Goal: Task Accomplishment & Management: Manage account settings

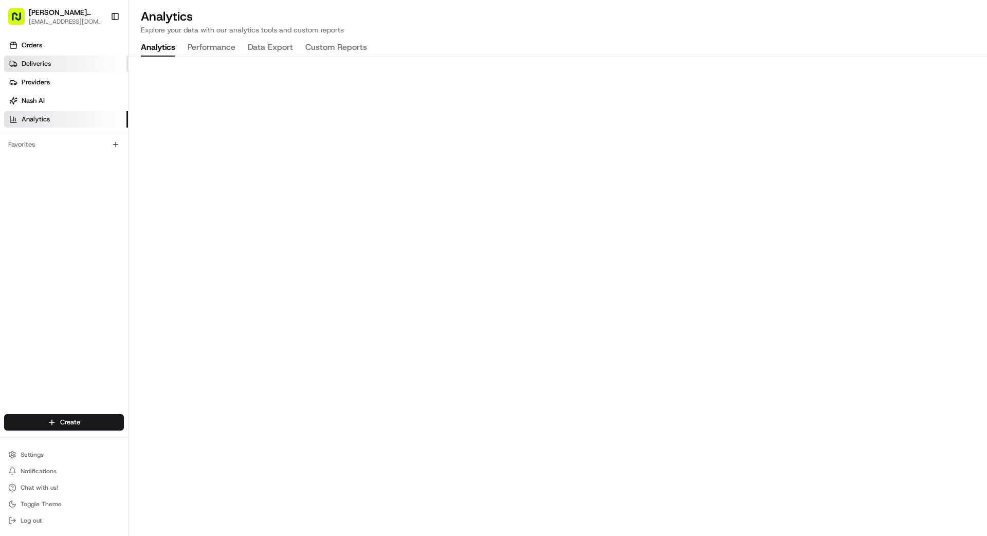
click at [42, 64] on span "Deliveries" at bounding box center [36, 63] width 29 height 9
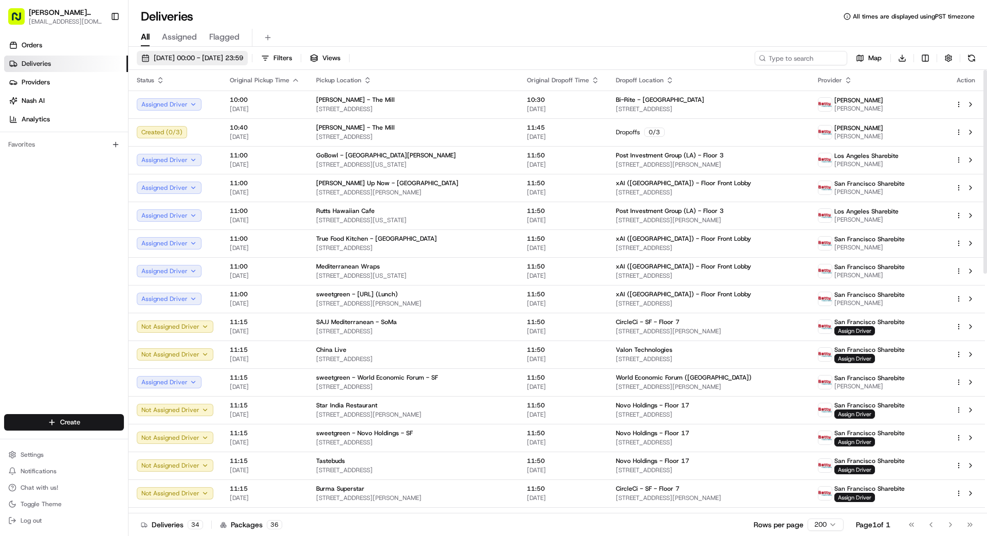
click at [209, 57] on span "[DATE] 00:00 - [DATE] 23:59" at bounding box center [198, 57] width 89 height 9
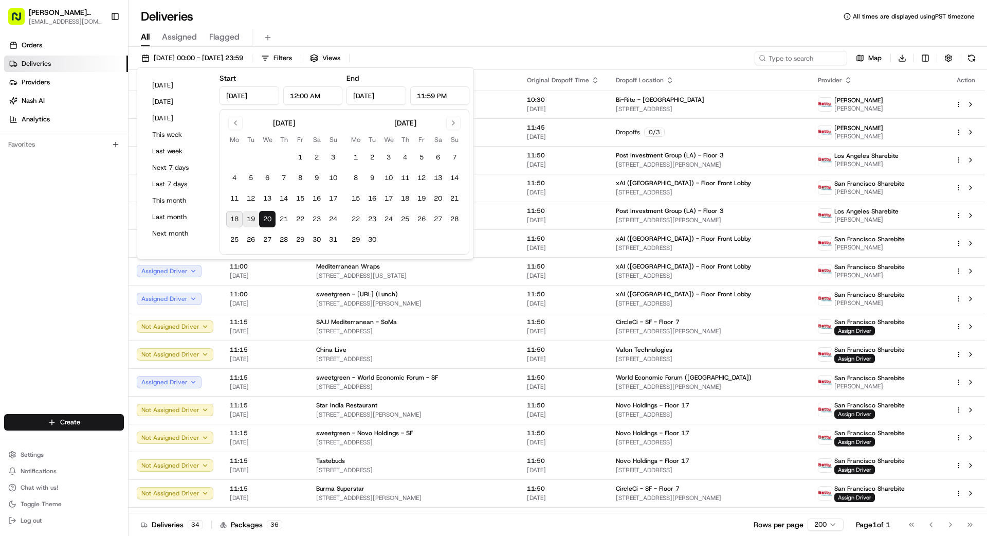
click at [254, 217] on button "19" at bounding box center [251, 219] width 16 height 16
type input "[DATE]"
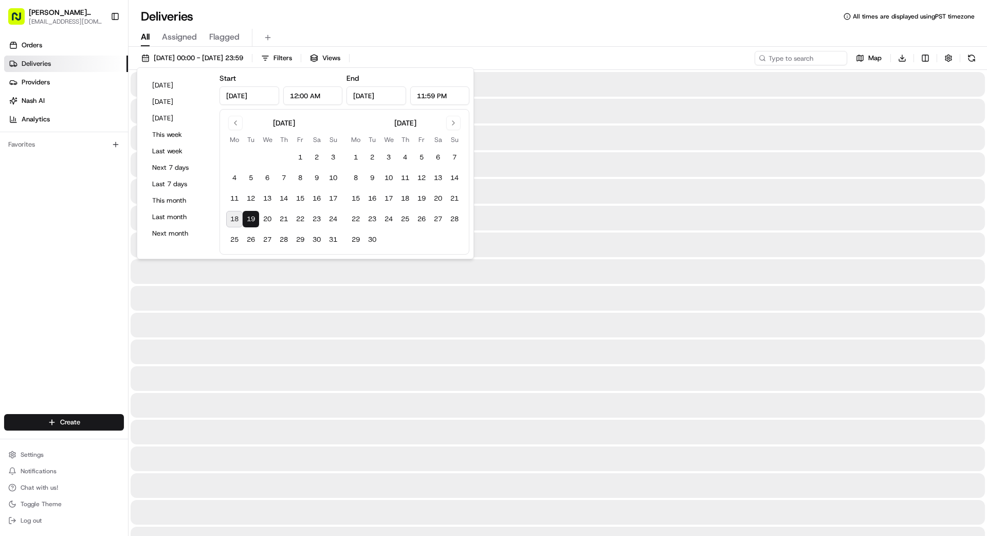
click at [254, 217] on button "19" at bounding box center [251, 219] width 16 height 16
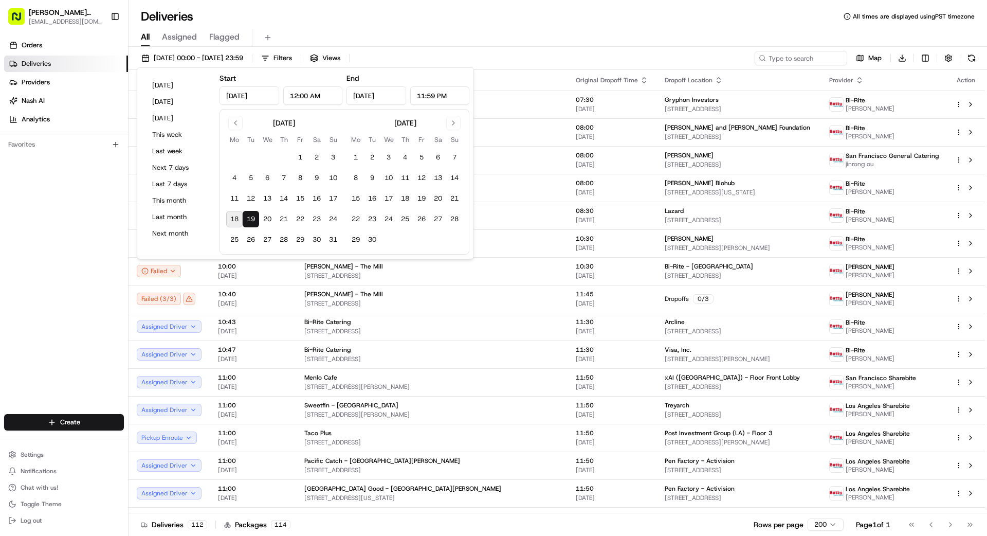
drag, startPoint x: 5, startPoint y: 276, endPoint x: 30, endPoint y: 277, distance: 25.7
click at [12, 277] on div "Orders Deliveries Providers [PERSON_NAME] Analytics Favorites" at bounding box center [64, 226] width 128 height 387
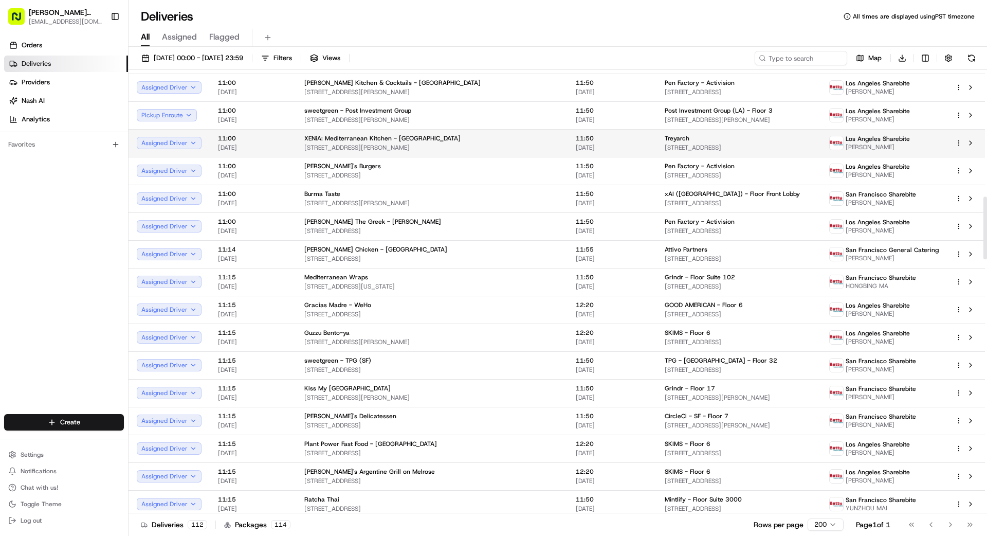
scroll to position [900, 0]
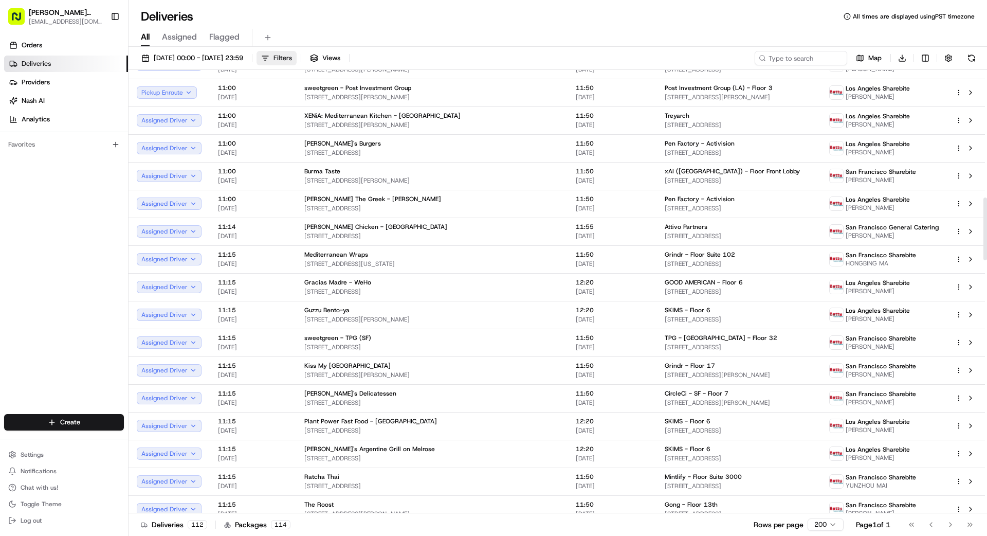
click at [292, 56] on span "Filters" at bounding box center [282, 57] width 19 height 9
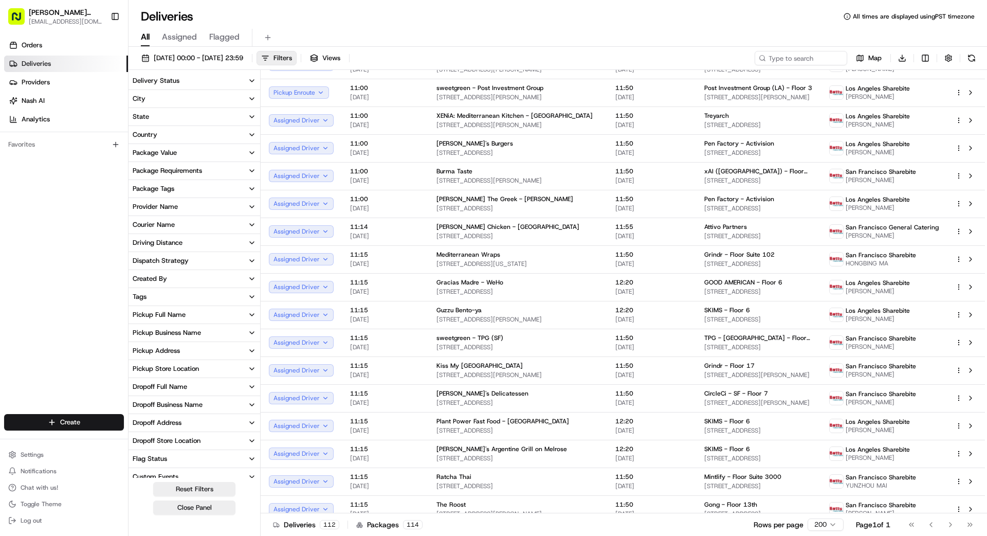
click at [174, 98] on button "City" at bounding box center [195, 98] width 132 height 17
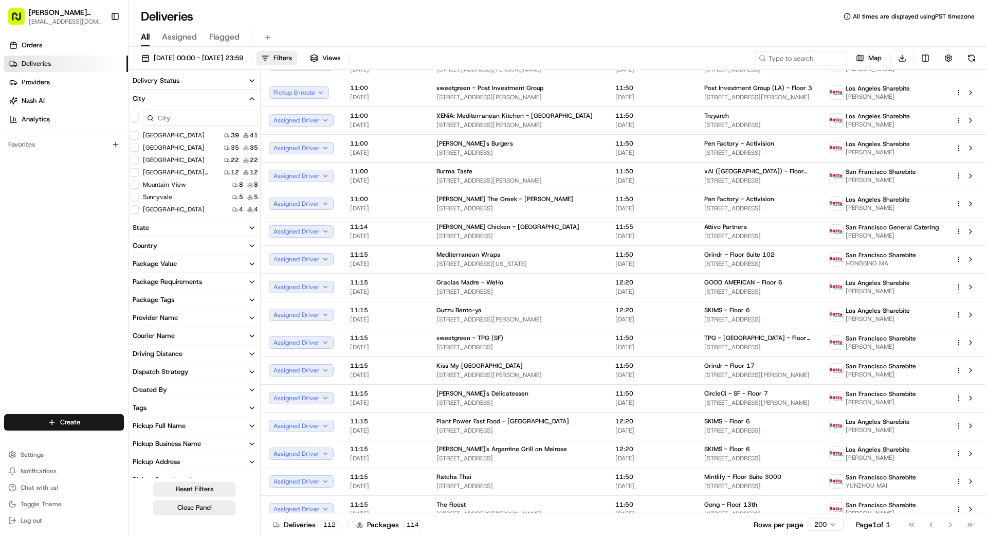
click at [134, 135] on Francisco "[GEOGRAPHIC_DATA]" at bounding box center [135, 135] width 8 height 8
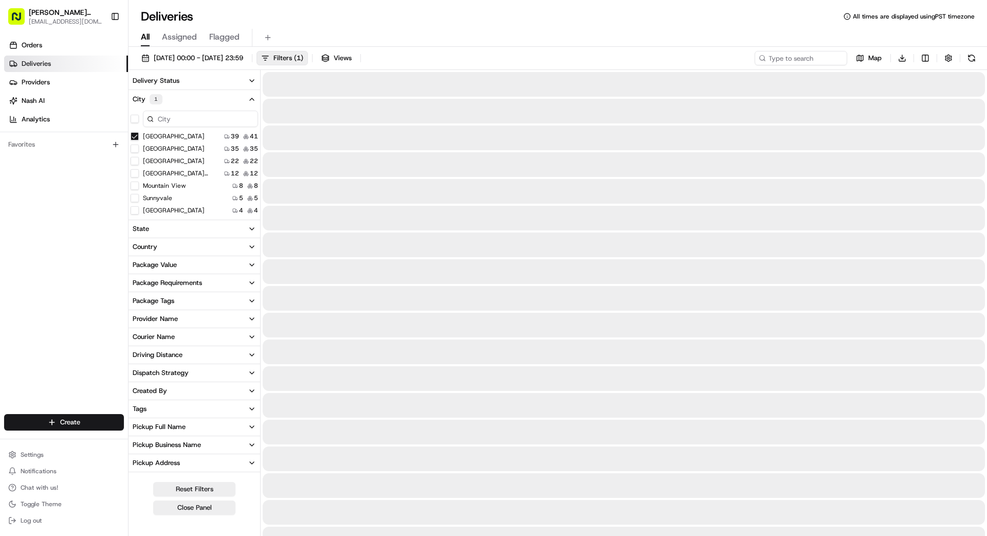
click at [76, 188] on div "Orders Deliveries Providers [PERSON_NAME] Analytics Favorites" at bounding box center [64, 226] width 128 height 387
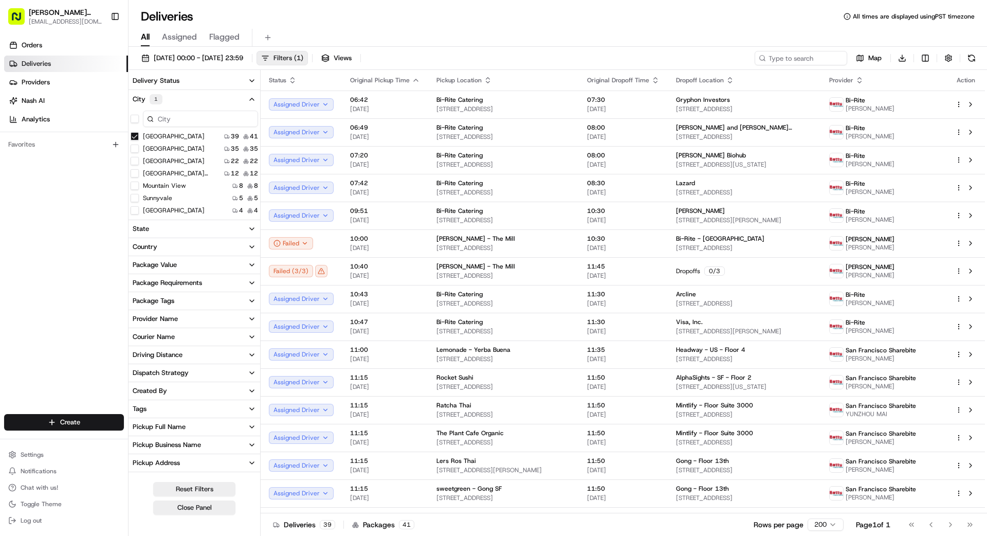
drag, startPoint x: 317, startPoint y: 53, endPoint x: 323, endPoint y: 53, distance: 6.2
click at [303, 53] on span "Filters ( 1 )" at bounding box center [288, 57] width 30 height 9
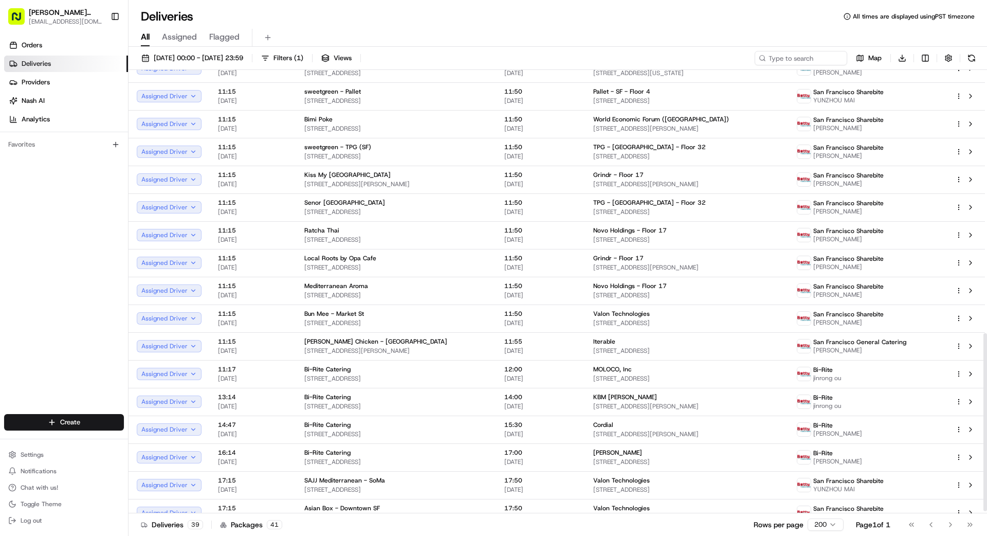
scroll to position [660, 0]
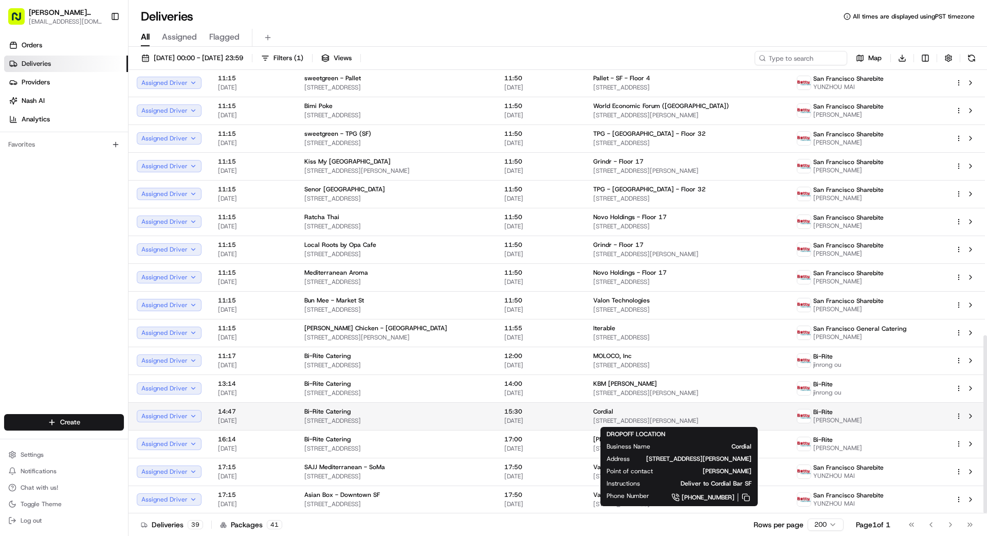
click at [741, 416] on span "[STREET_ADDRESS][PERSON_NAME]" at bounding box center [686, 420] width 187 height 8
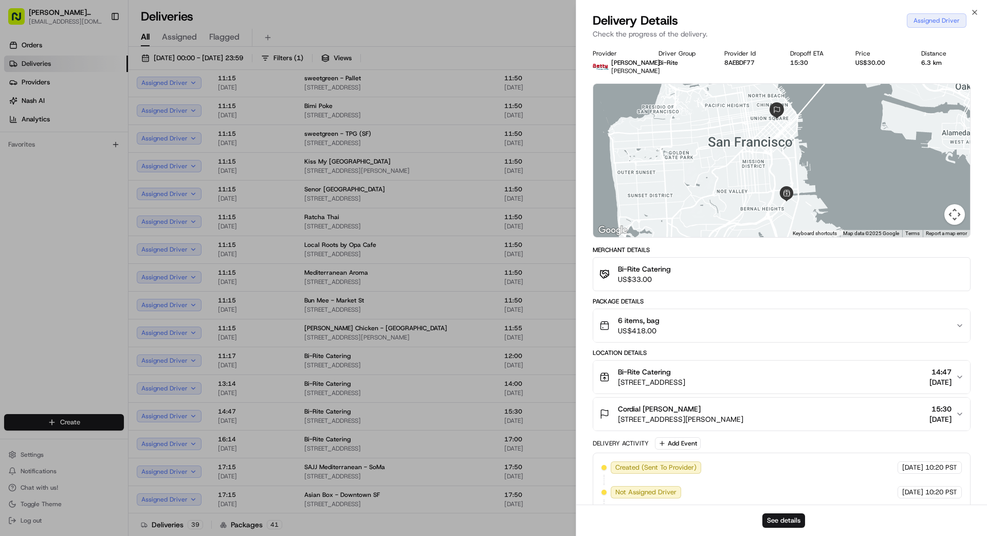
click at [739, 323] on div "6 items, bag US$418.00" at bounding box center [777, 325] width 356 height 21
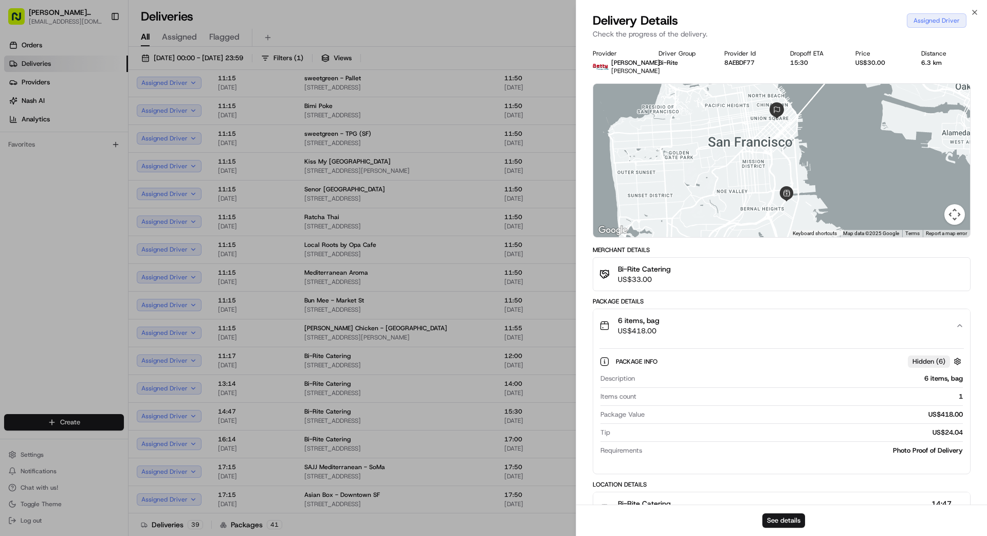
click at [739, 323] on div "6 items, bag US$418.00" at bounding box center [777, 325] width 356 height 21
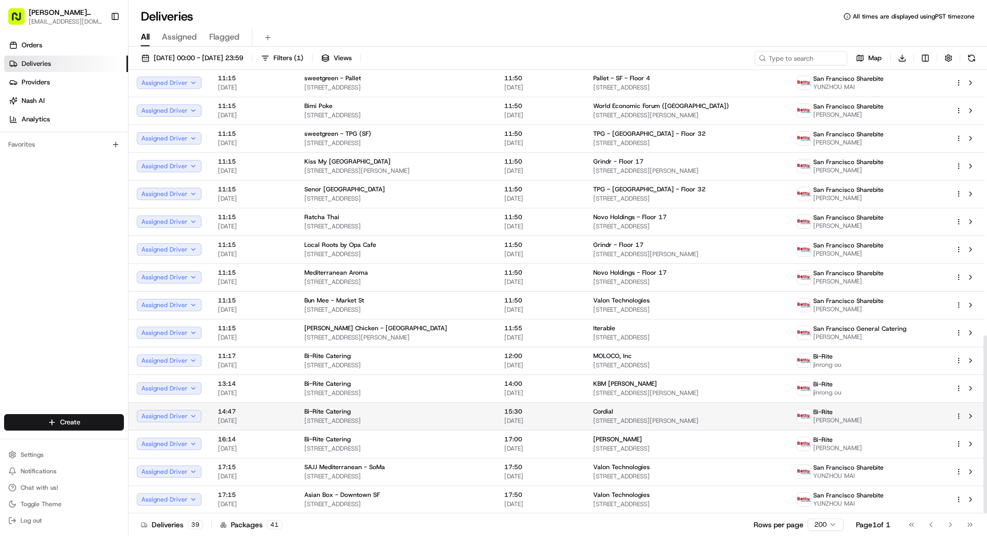
click at [959, 415] on html "[PERSON_NAME] Transportation [EMAIL_ADDRESS][DOMAIN_NAME] Toggle Sidebar Orders…" at bounding box center [493, 268] width 987 height 536
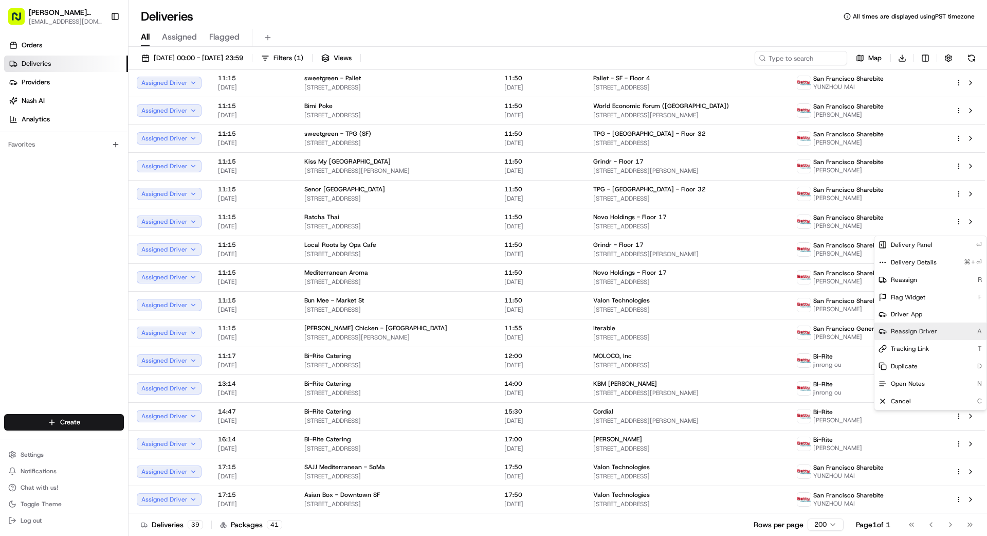
click at [920, 331] on span "Reassign Driver" at bounding box center [914, 331] width 46 height 8
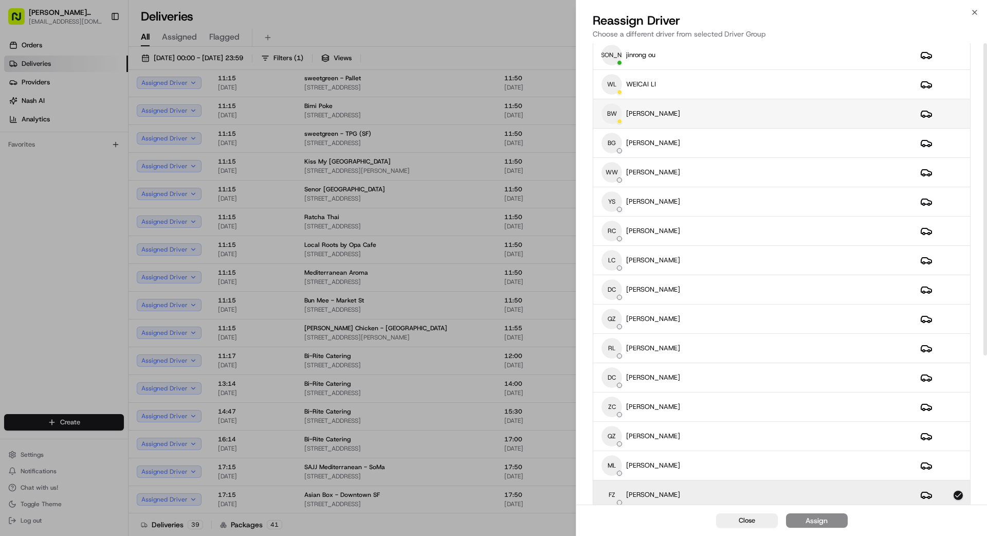
scroll to position [0, 0]
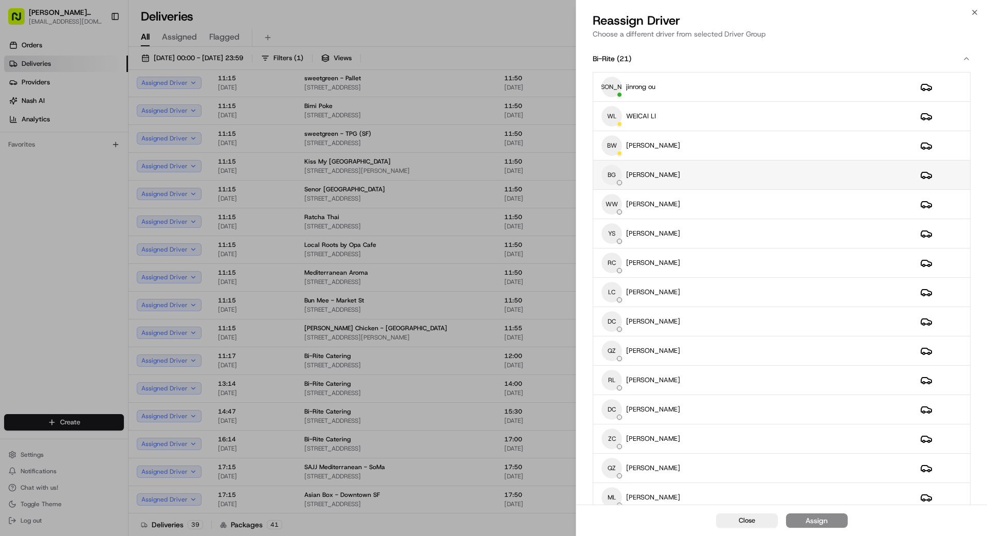
click at [668, 167] on div "BG [PERSON_NAME]" at bounding box center [752, 174] width 302 height 21
drag, startPoint x: 808, startPoint y: 521, endPoint x: 820, endPoint y: 523, distance: 12.5
click at [815, 522] on div "Assign" at bounding box center [817, 520] width 22 height 10
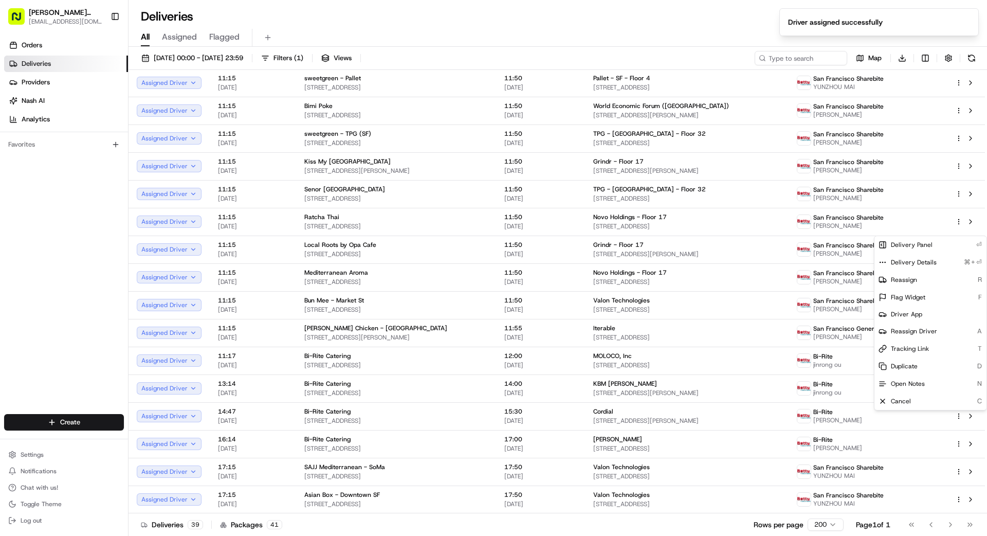
click at [649, 529] on div "Deliveries 39 Packages 41 Rows per page 200 Page 1 of 1 Go to first page Go to …" at bounding box center [558, 524] width 858 height 23
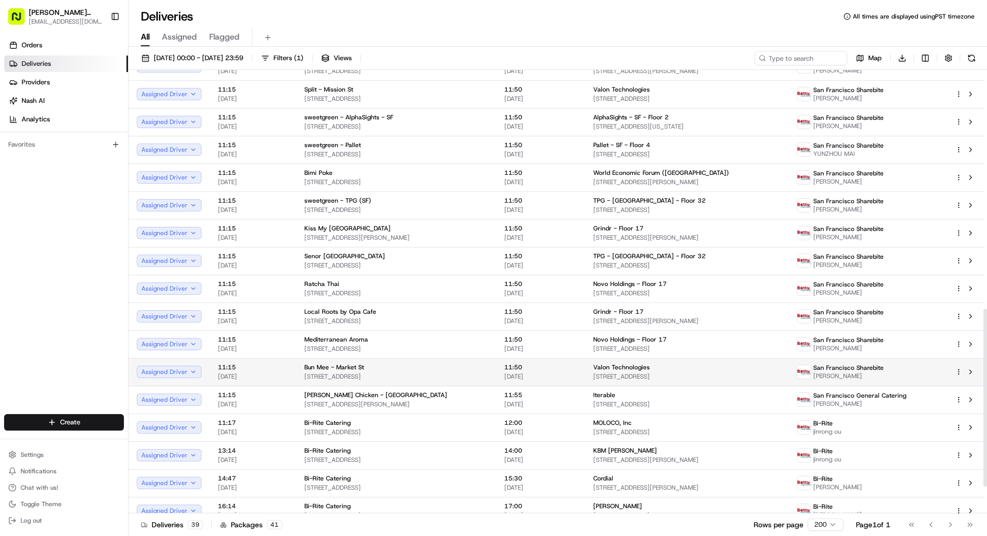
scroll to position [597, 0]
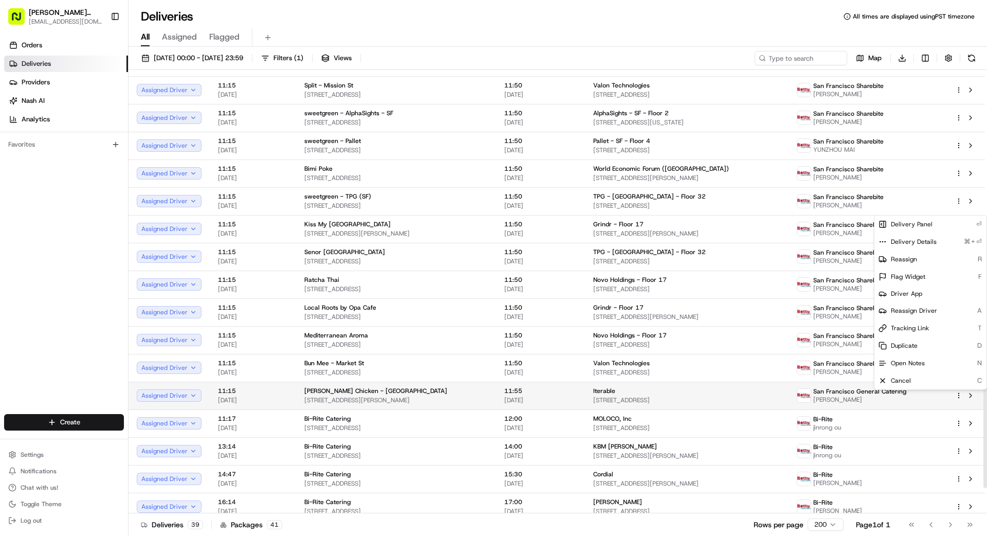
click at [957, 395] on html "[PERSON_NAME] Transportation [EMAIL_ADDRESS][DOMAIN_NAME] Toggle Sidebar Orders…" at bounding box center [493, 268] width 987 height 536
click at [918, 309] on span "Reassign Driver" at bounding box center [914, 310] width 46 height 8
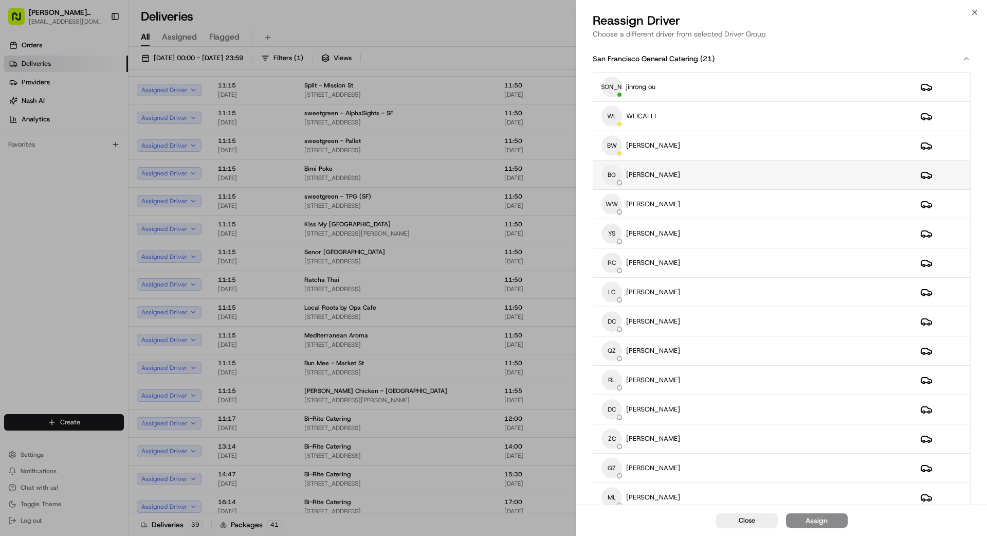
click at [680, 176] on div "BG [PERSON_NAME]" at bounding box center [752, 174] width 302 height 21
click at [824, 520] on div "Assign" at bounding box center [817, 520] width 22 height 10
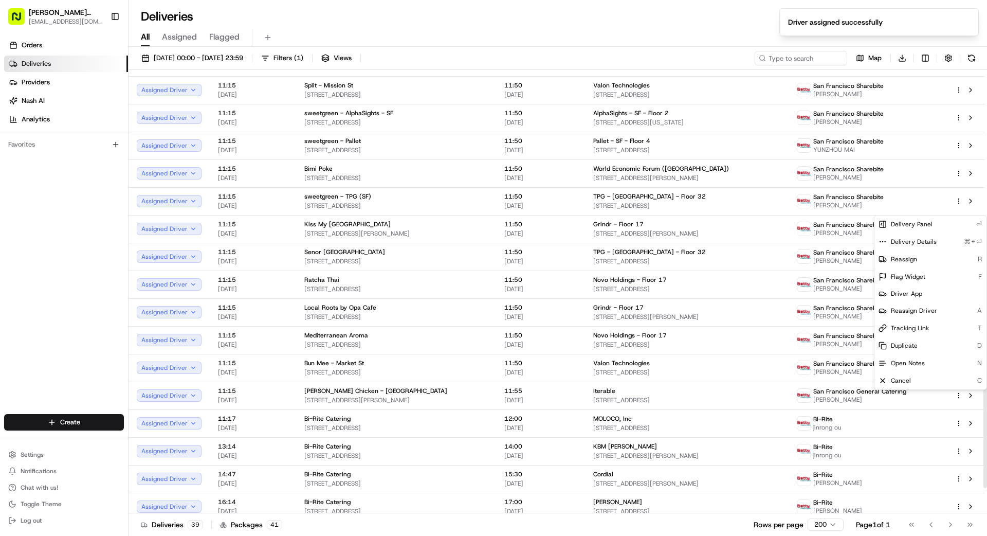
click at [578, 530] on div "Deliveries 39 Packages 41 Rows per page 200 Page 1 of 1 Go to first page Go to …" at bounding box center [558, 524] width 858 height 23
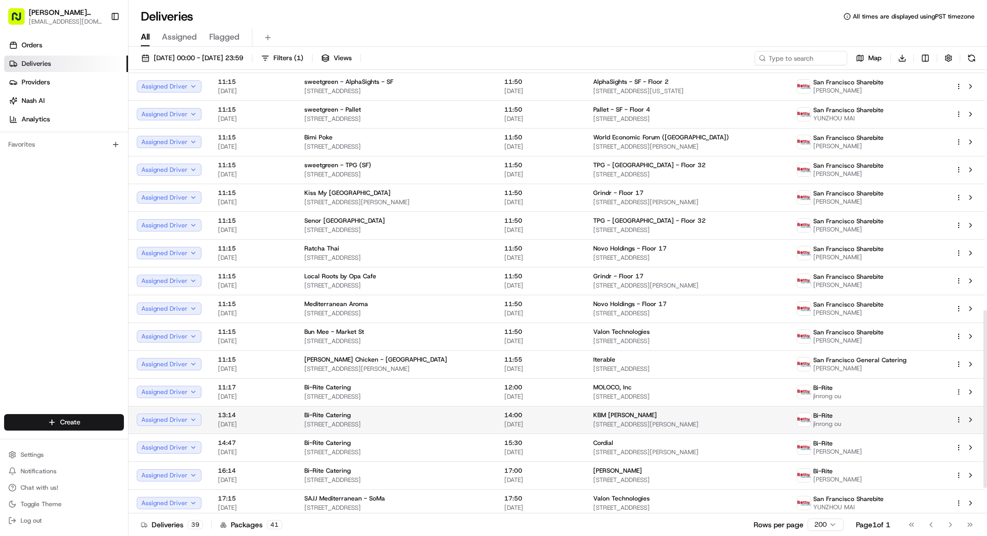
scroll to position [630, 0]
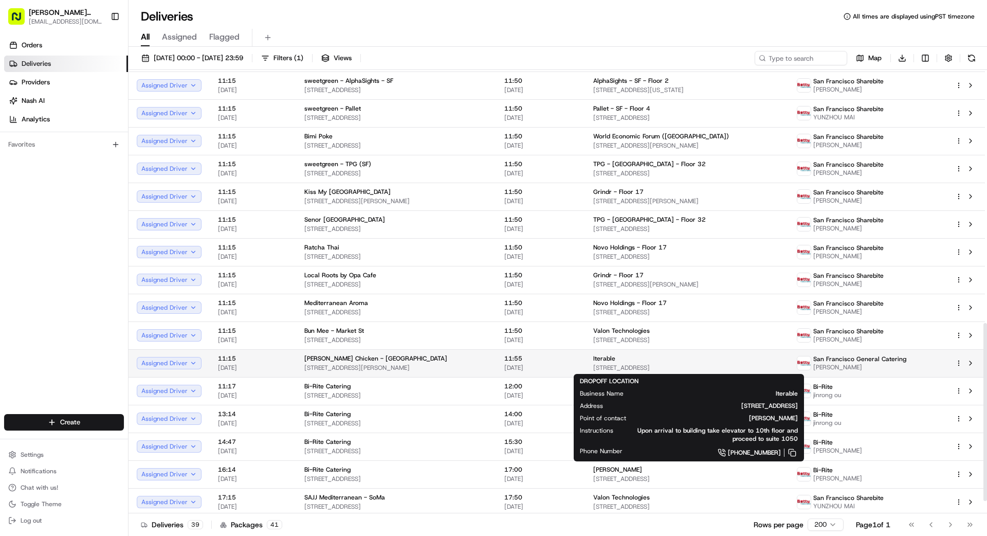
click at [635, 361] on div "Iterable" at bounding box center [686, 358] width 187 height 8
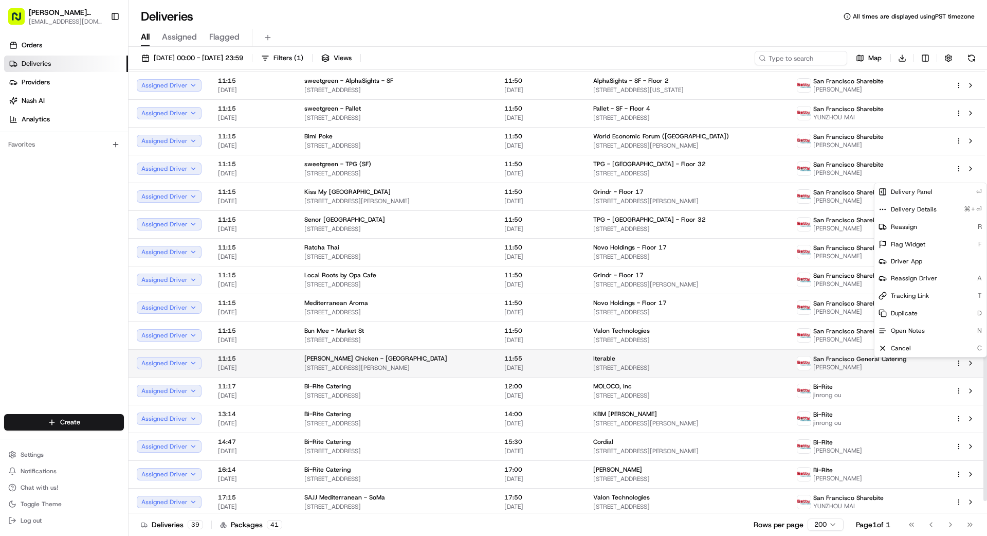
click at [958, 361] on html "[PERSON_NAME] Transportation [EMAIL_ADDRESS][DOMAIN_NAME] Toggle Sidebar Orders…" at bounding box center [493, 268] width 987 height 536
click at [906, 277] on span "Reassign Driver" at bounding box center [914, 278] width 46 height 8
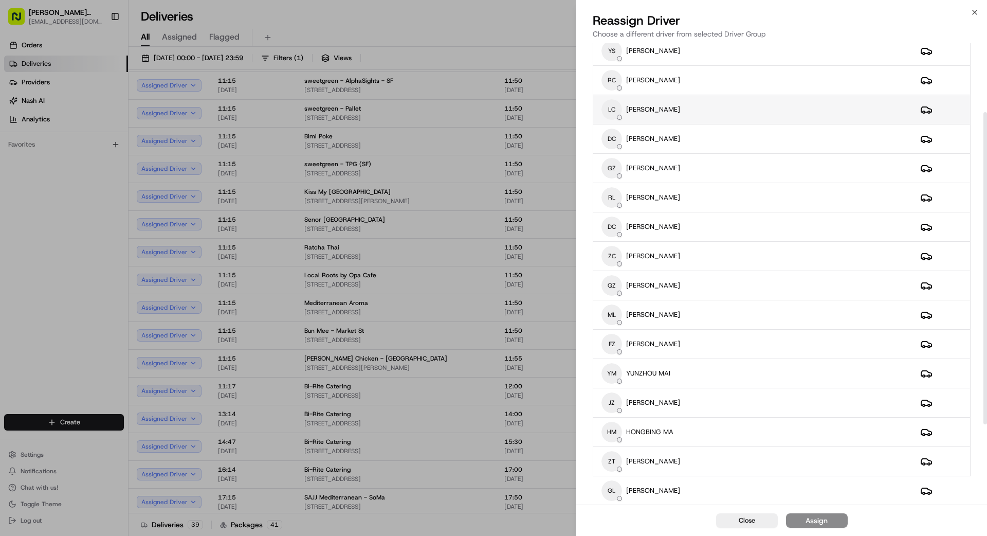
scroll to position [220, 0]
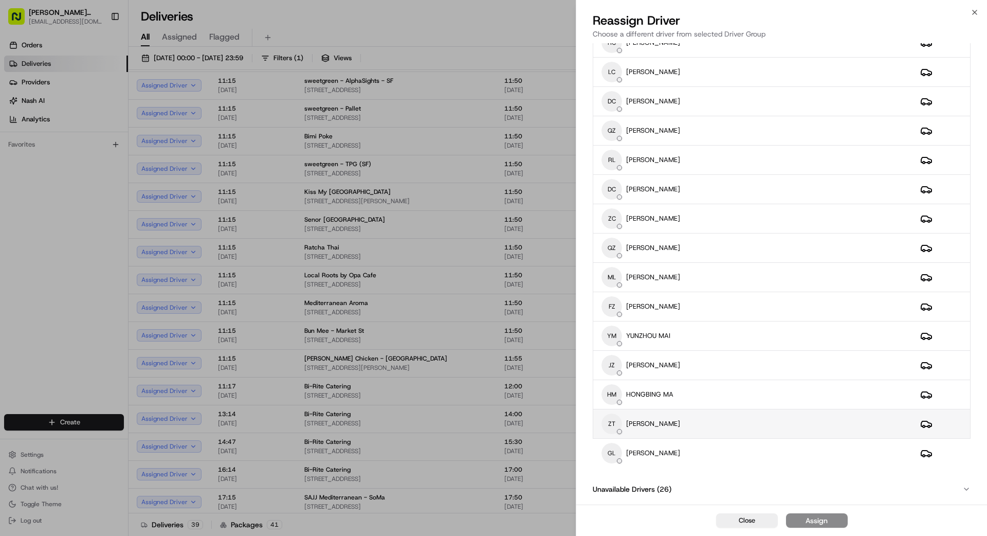
click at [752, 427] on div "ZT [PERSON_NAME]" at bounding box center [752, 423] width 302 height 21
click at [819, 527] on div "Close Assign" at bounding box center [781, 519] width 411 height 31
click at [818, 523] on div "Assign" at bounding box center [817, 520] width 22 height 10
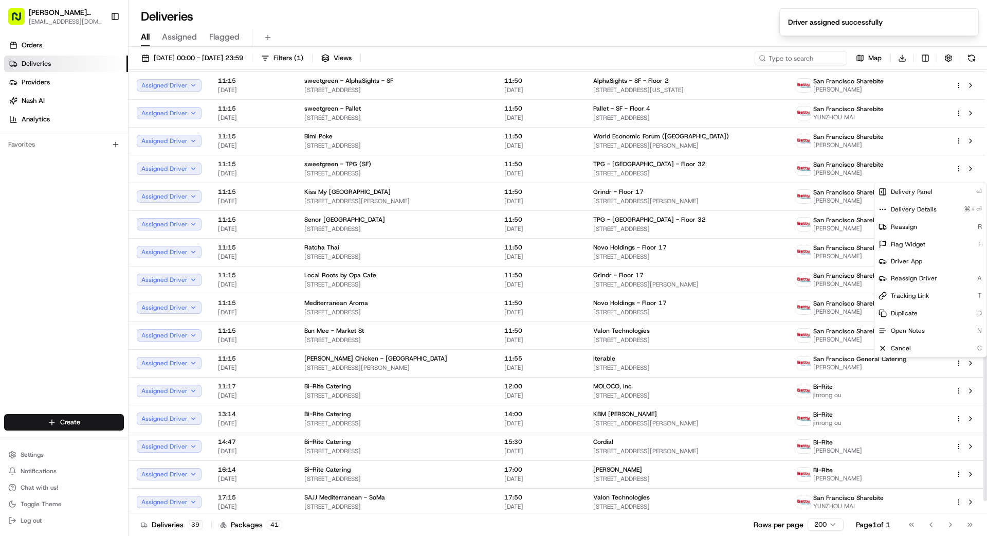
click at [88, 365] on div "Orders Deliveries Providers [PERSON_NAME] Analytics Favorites" at bounding box center [64, 226] width 128 height 387
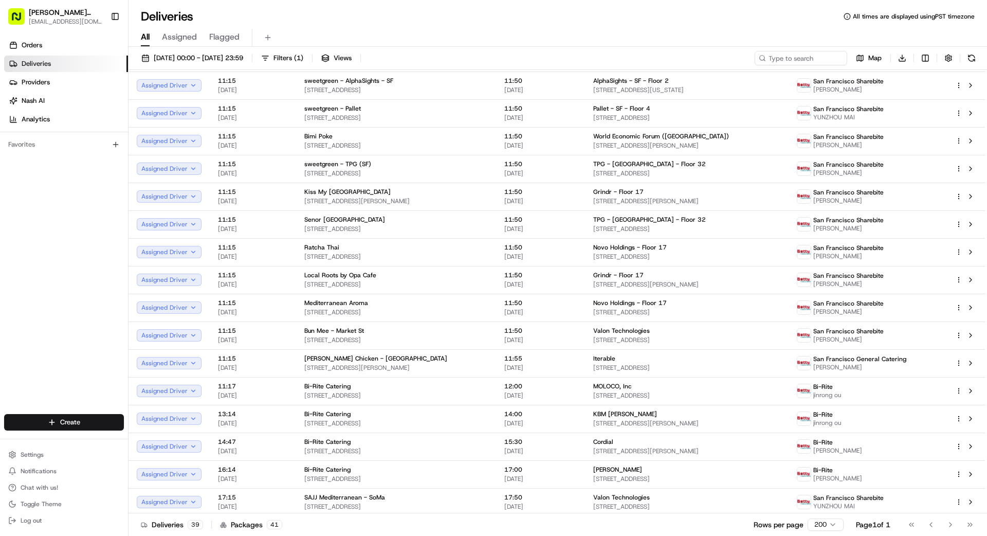
click at [62, 189] on div "Orders Deliveries Providers [PERSON_NAME] Analytics Favorites" at bounding box center [64, 226] width 128 height 387
